Goal: Task Accomplishment & Management: Use online tool/utility

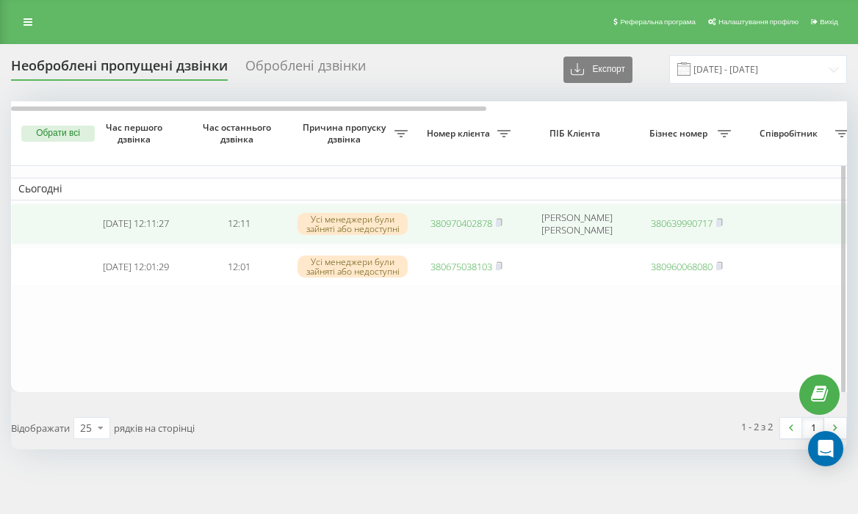
click at [463, 222] on link "380970402878" at bounding box center [461, 223] width 62 height 13
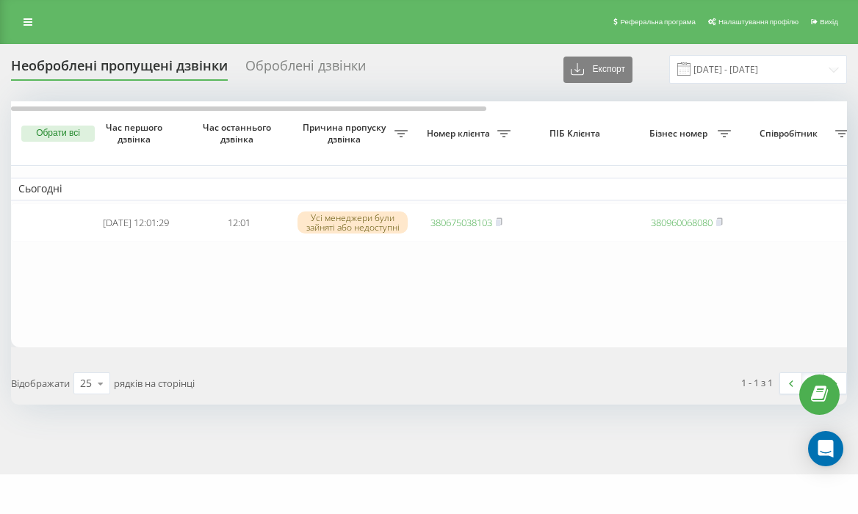
click at [499, 266] on table "Сьогодні 2025-08-19 12:01:29 12:01 Усі менеджери були зайняті або недоступні 38…" at bounding box center [745, 224] width 1469 height 246
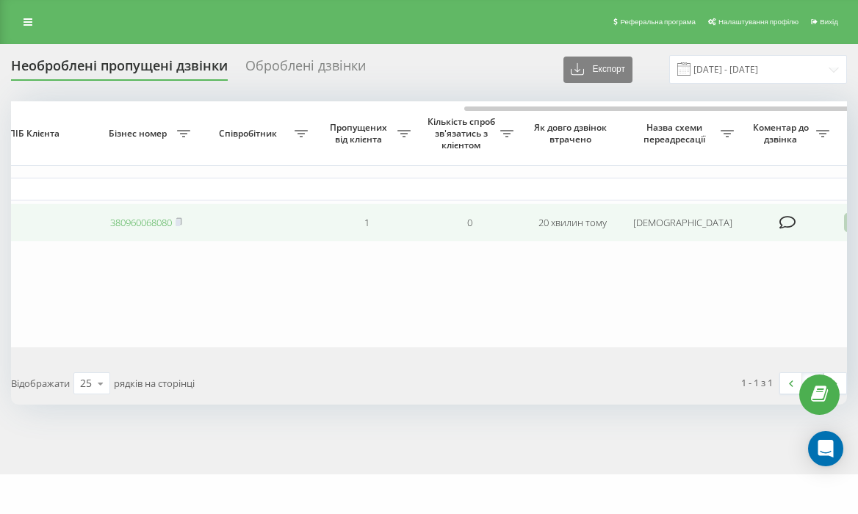
scroll to position [0, 633]
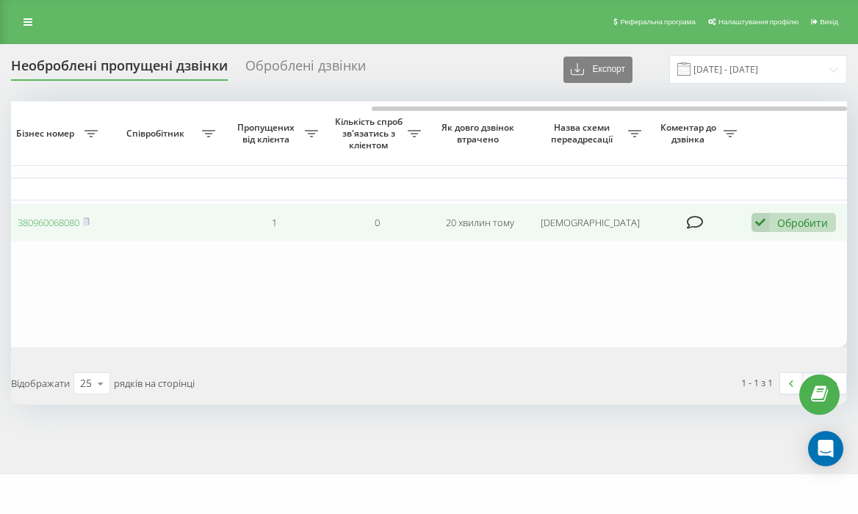
click at [778, 225] on div "Обробити" at bounding box center [802, 223] width 51 height 14
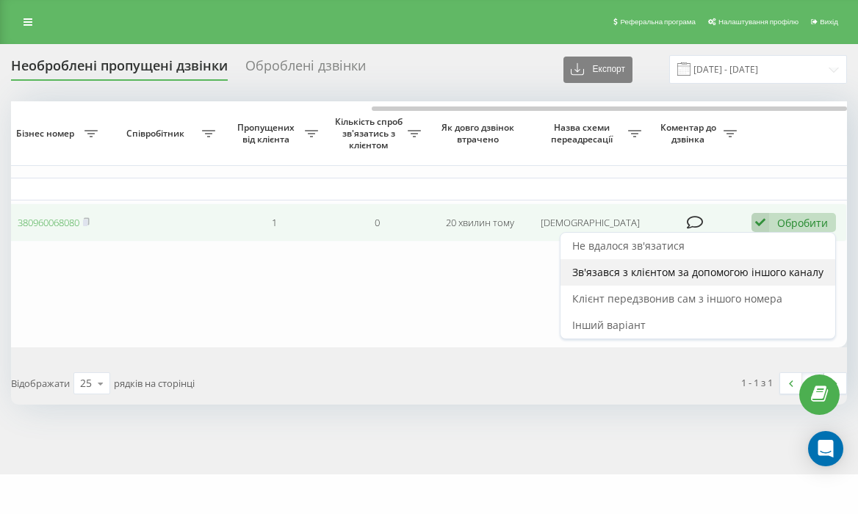
click at [742, 263] on div "Зв'язався з клієнтом за допомогою іншого каналу" at bounding box center [697, 272] width 275 height 26
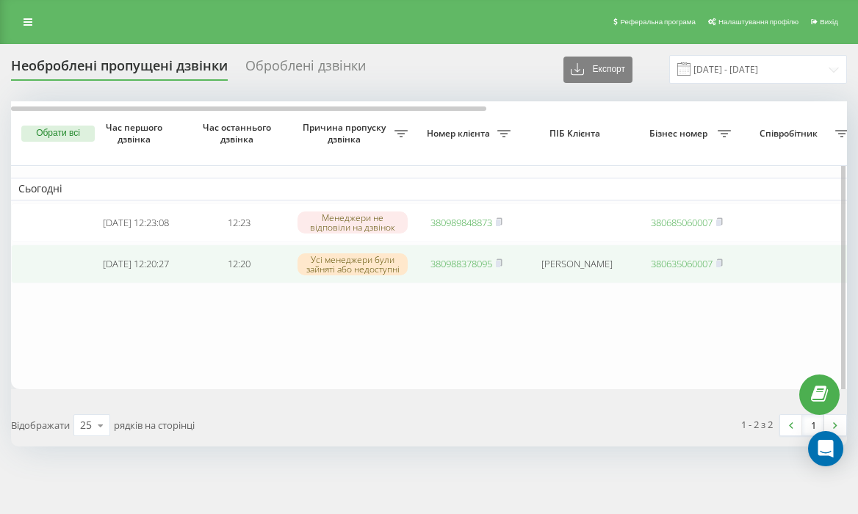
click at [455, 266] on link "380988378095" at bounding box center [461, 263] width 62 height 13
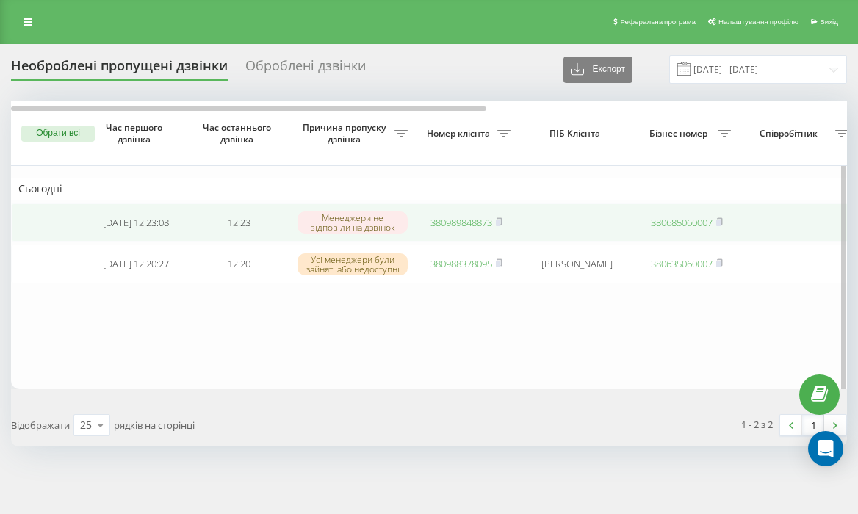
click at [476, 226] on link "380989848873" at bounding box center [461, 222] width 62 height 13
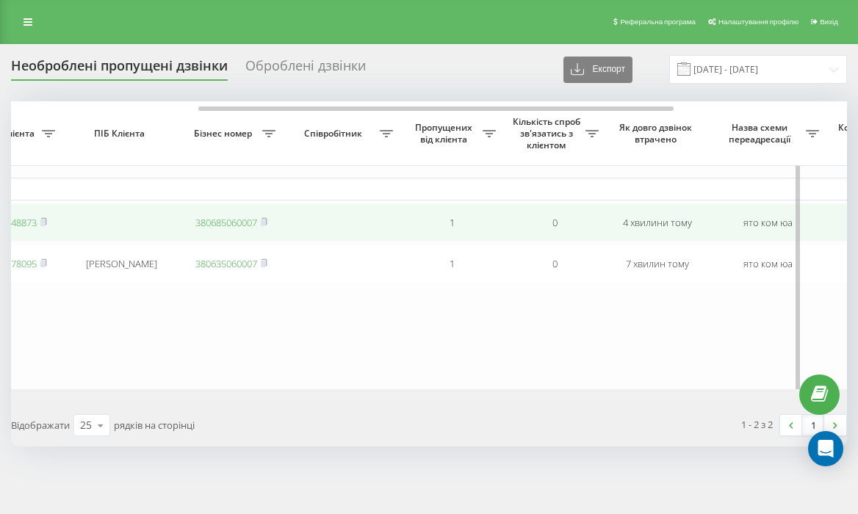
scroll to position [0, 633]
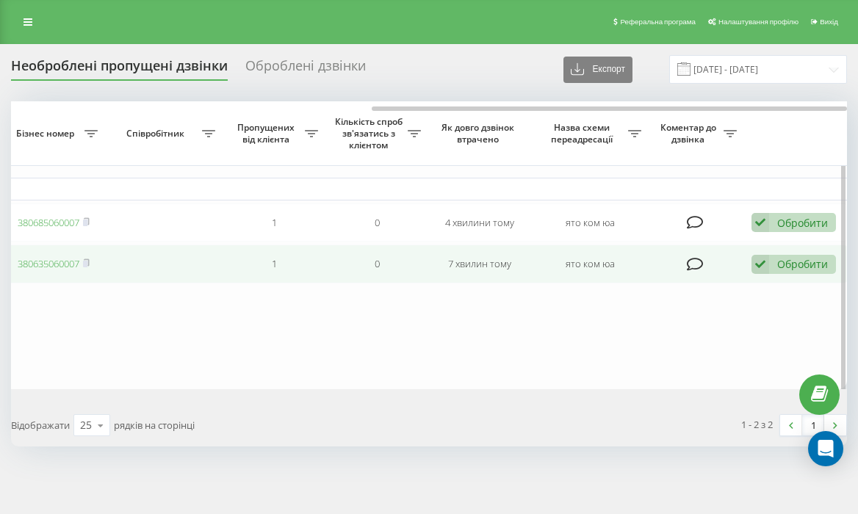
click at [788, 261] on div "Обробити" at bounding box center [802, 264] width 51 height 14
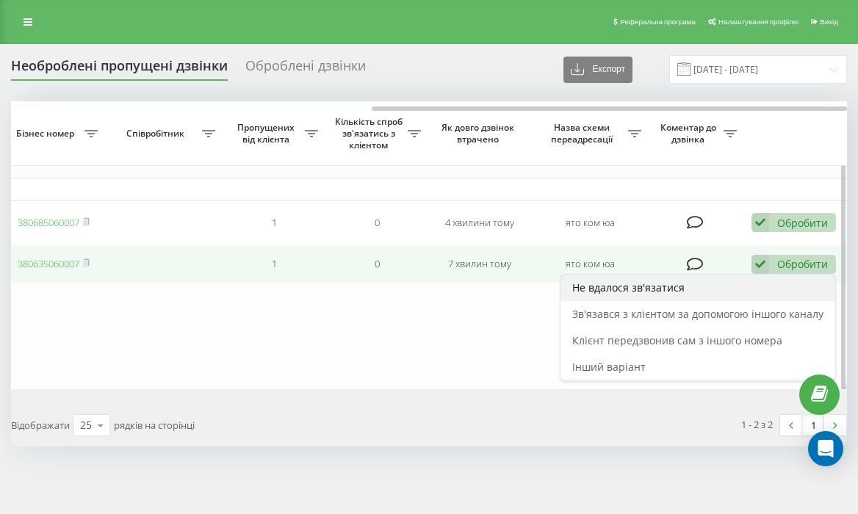
click at [717, 301] on div "Не вдалося зв'язатися" at bounding box center [697, 288] width 275 height 26
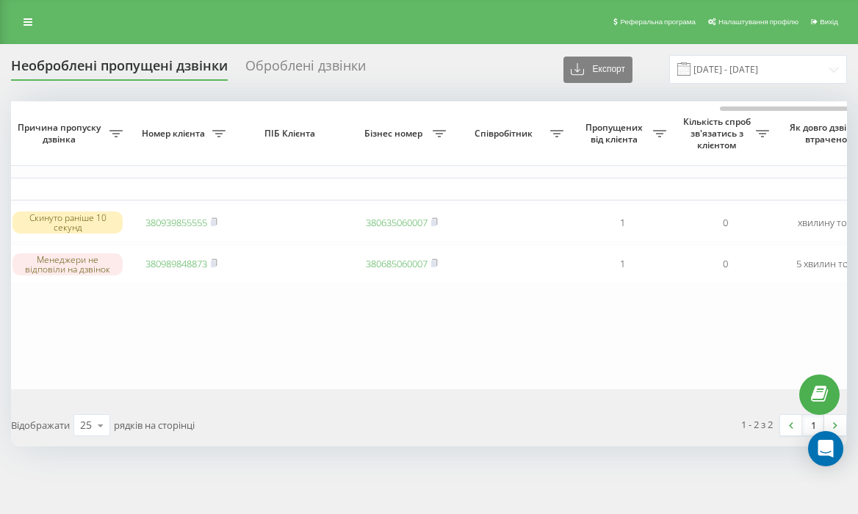
scroll to position [0, 633]
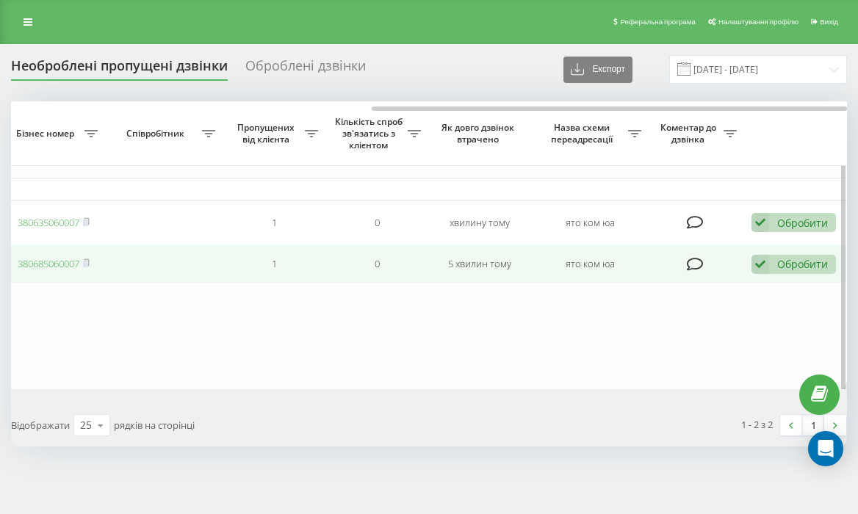
click at [791, 269] on div "Обробити" at bounding box center [802, 264] width 51 height 14
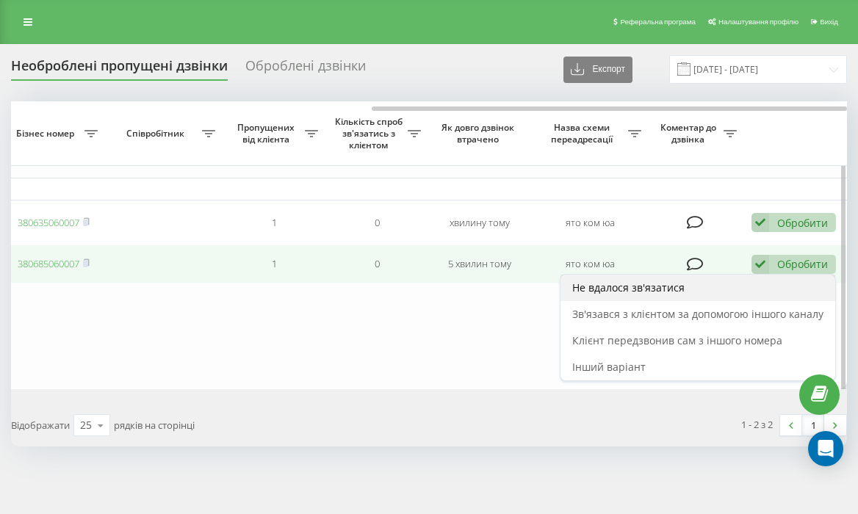
click at [767, 299] on div "Не вдалося зв'язатися" at bounding box center [697, 288] width 275 height 26
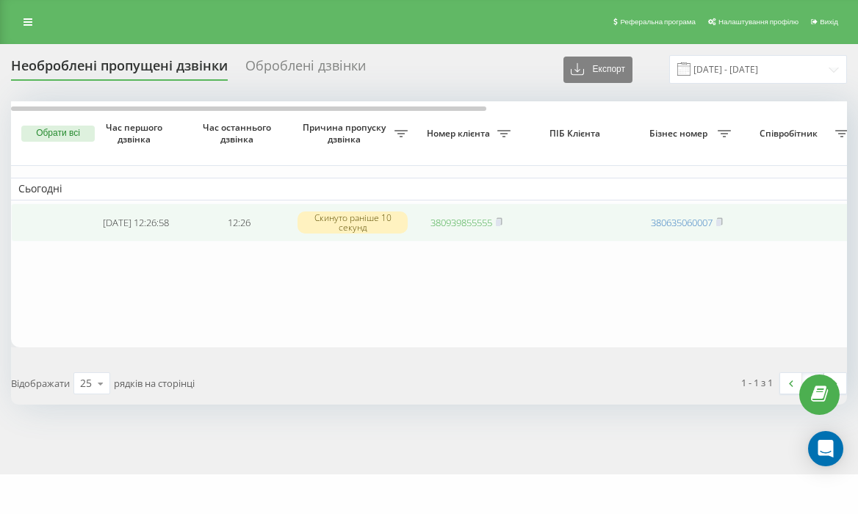
click at [441, 223] on link "380939855555" at bounding box center [461, 222] width 62 height 13
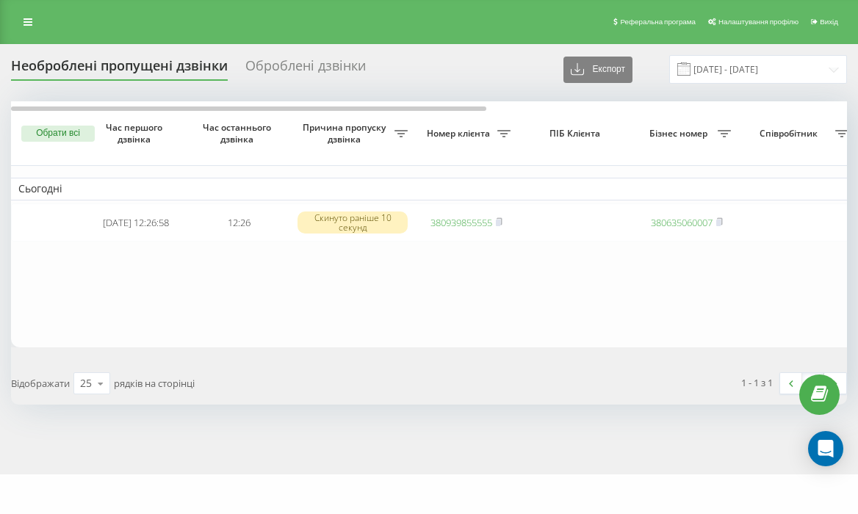
click at [450, 194] on td "Сьогодні" at bounding box center [745, 189] width 1469 height 22
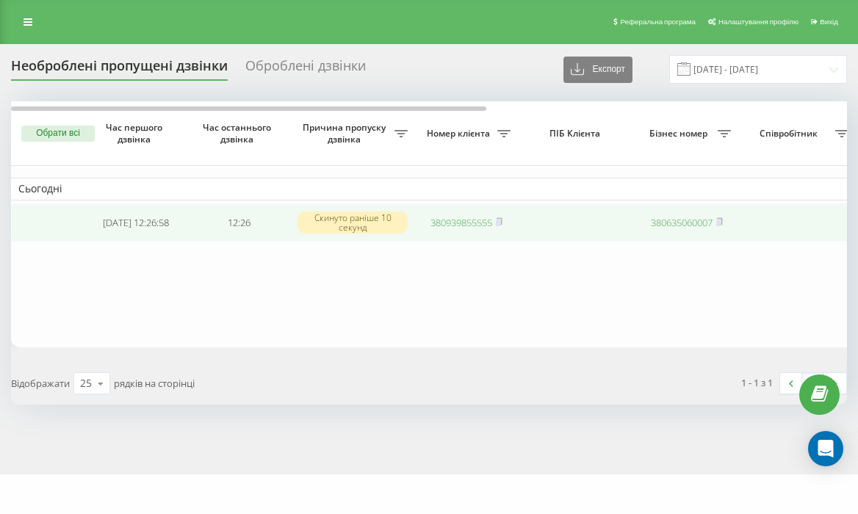
click at [457, 220] on link "380939855555" at bounding box center [461, 222] width 62 height 13
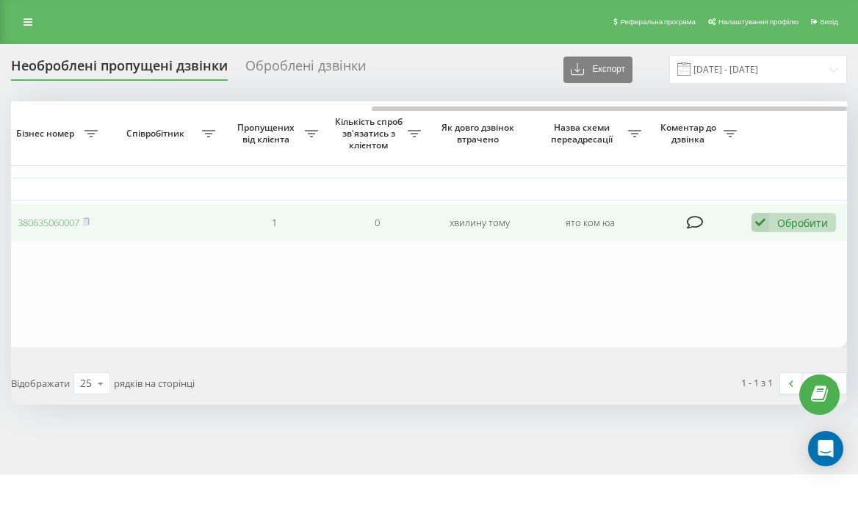
click at [815, 223] on div "Обробити" at bounding box center [802, 223] width 51 height 14
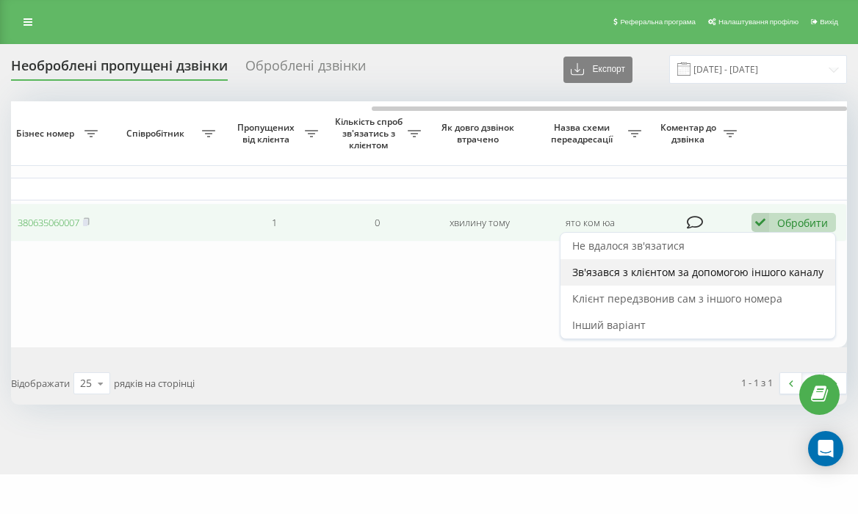
click at [753, 268] on span "Зв'язався з клієнтом за допомогою іншого каналу" at bounding box center [697, 272] width 251 height 14
